Goal: Information Seeking & Learning: Find specific fact

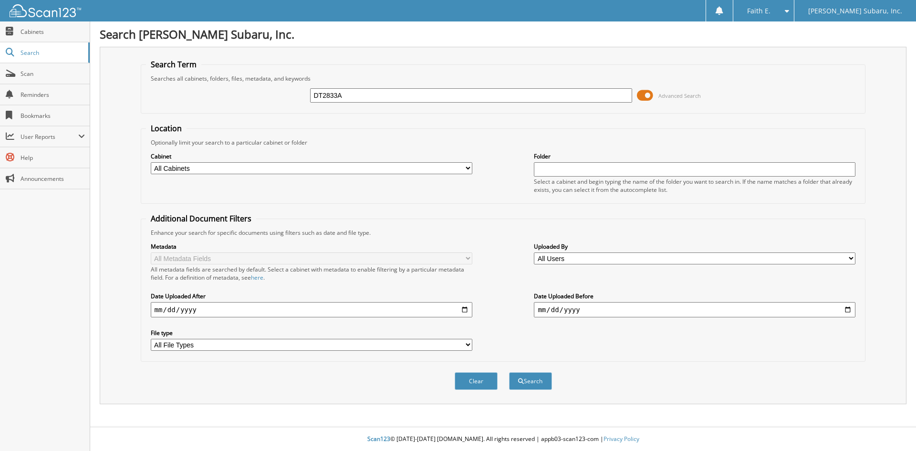
type input "DT2833A"
click at [509, 372] on button "Search" at bounding box center [530, 381] width 43 height 18
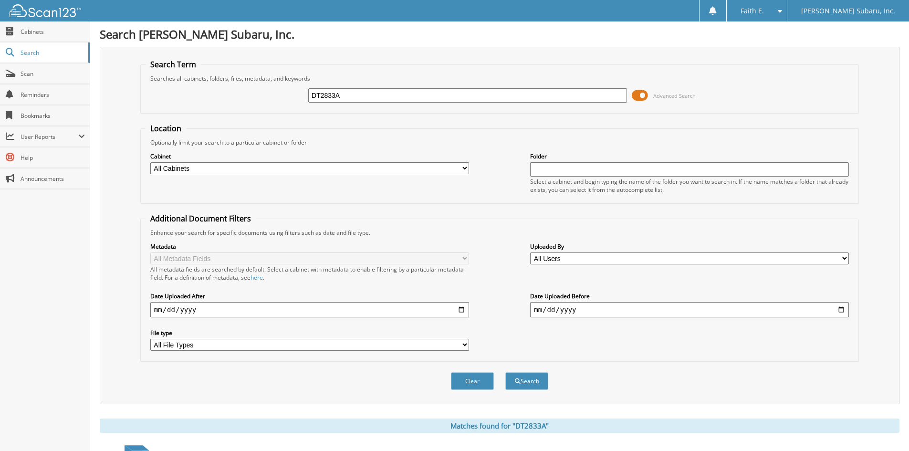
click at [375, 96] on input "DT2833A" at bounding box center [467, 95] width 319 height 14
type input "DT2833"
click at [505, 372] on button "Search" at bounding box center [526, 381] width 43 height 18
click at [372, 93] on input "DT2833" at bounding box center [467, 95] width 319 height 14
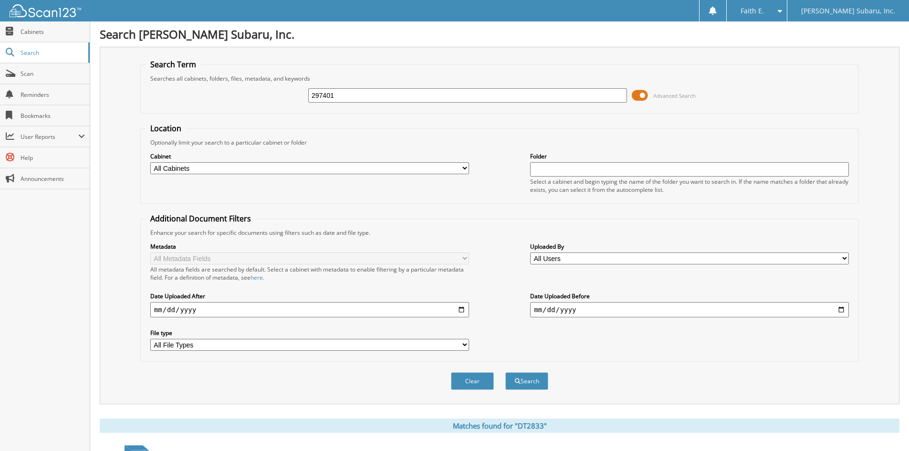
type input "297401"
click at [505, 372] on button "Search" at bounding box center [526, 381] width 43 height 18
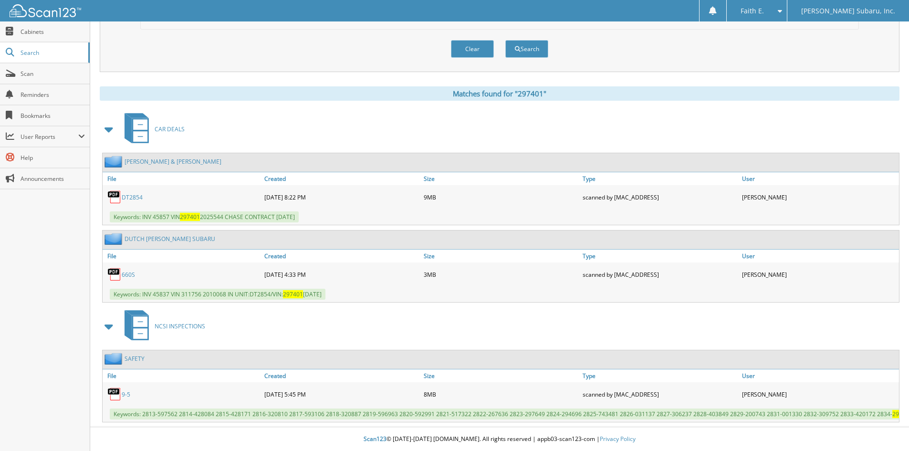
scroll to position [340, 0]
click at [127, 390] on link "9-5" at bounding box center [126, 394] width 9 height 8
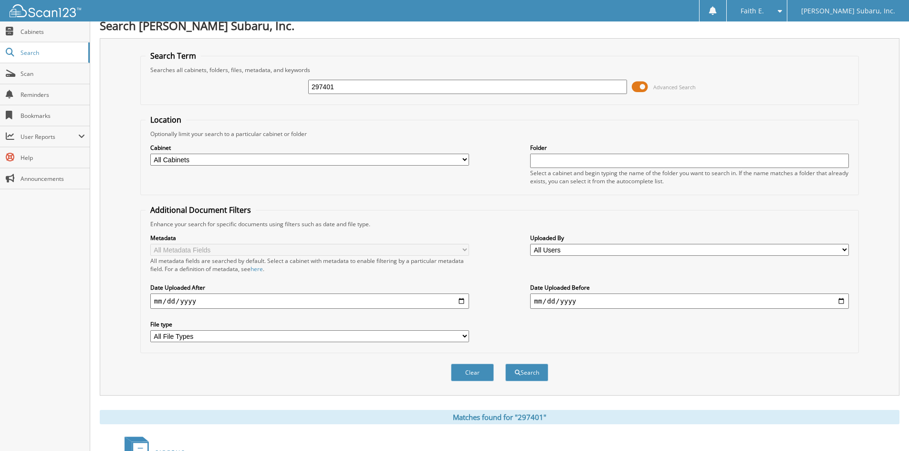
scroll to position [0, 0]
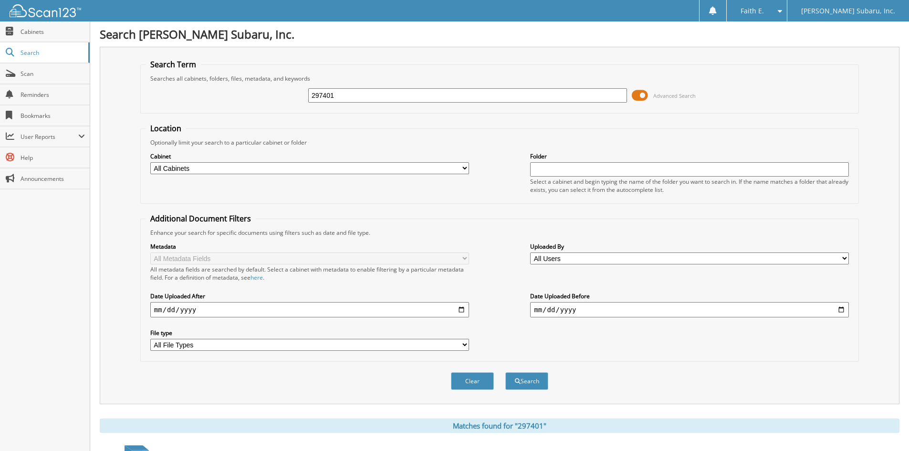
click at [399, 100] on input "297401" at bounding box center [467, 95] width 319 height 14
type input "595543"
click at [505, 372] on button "Search" at bounding box center [526, 381] width 43 height 18
click at [379, 86] on div "595543 Advanced Search" at bounding box center [499, 96] width 708 height 26
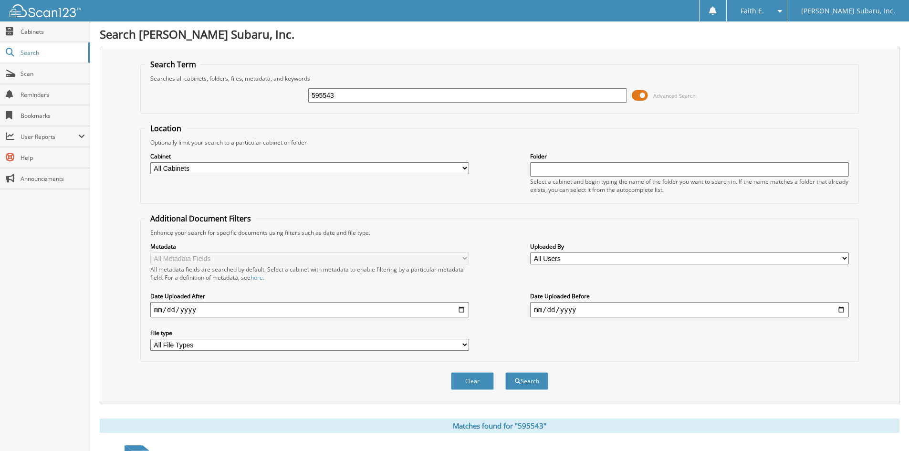
click at [379, 86] on div "595543 Advanced Search" at bounding box center [499, 96] width 708 height 26
click at [376, 103] on div "595543" at bounding box center [467, 95] width 319 height 16
click at [375, 95] on input "595543" at bounding box center [467, 95] width 319 height 14
type input "309752"
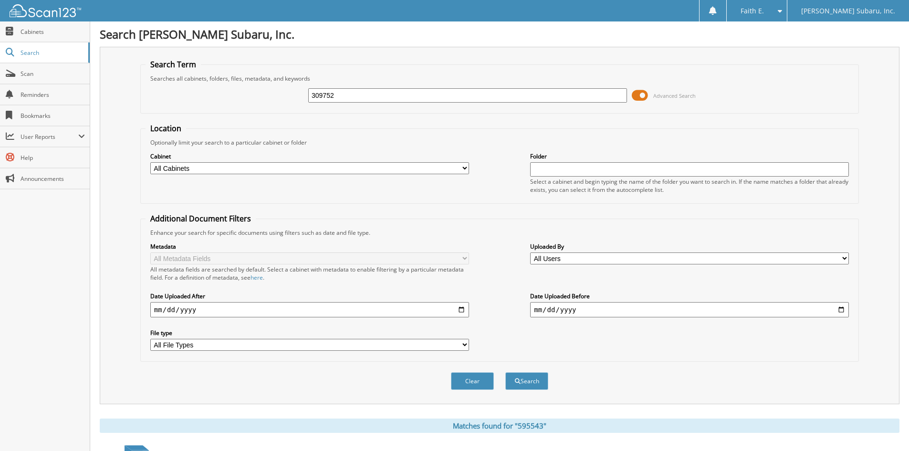
click at [505, 372] on button "Search" at bounding box center [526, 381] width 43 height 18
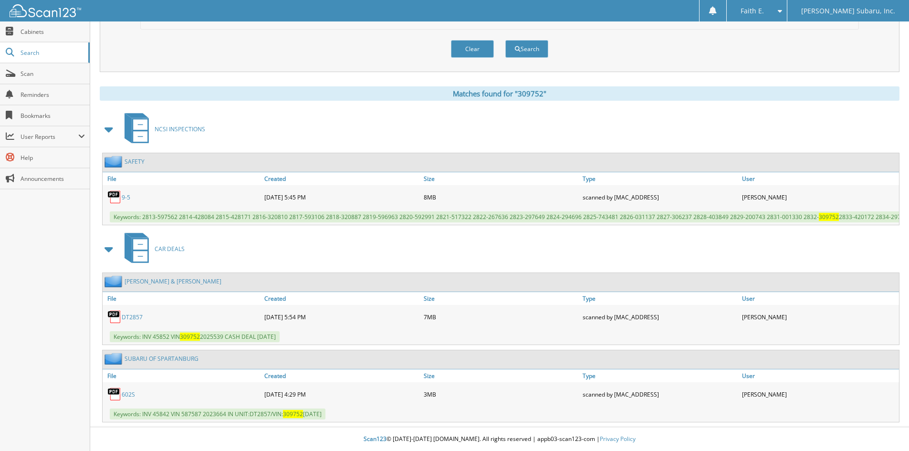
scroll to position [334, 0]
click at [124, 195] on link "9-5" at bounding box center [126, 197] width 9 height 8
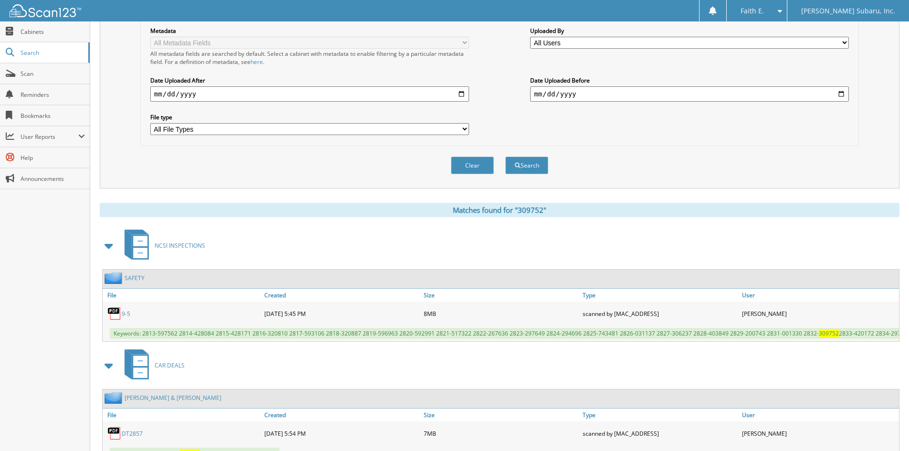
scroll to position [48, 0]
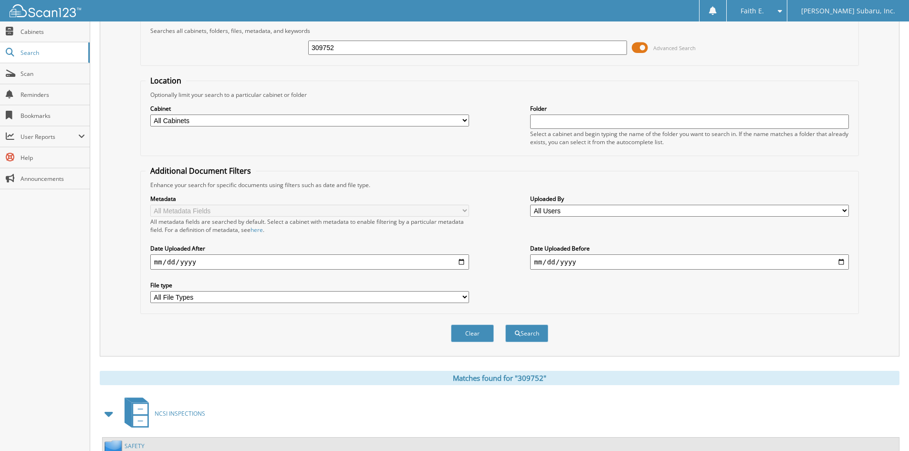
click at [390, 48] on input "309752" at bounding box center [467, 48] width 319 height 14
type input "244646"
click at [505, 324] on button "Search" at bounding box center [526, 333] width 43 height 18
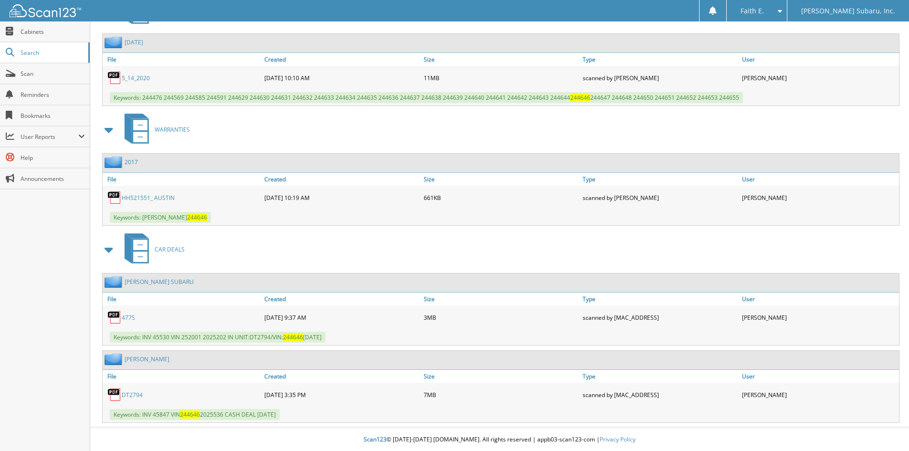
scroll to position [452, 0]
